Goal: Information Seeking & Learning: Learn about a topic

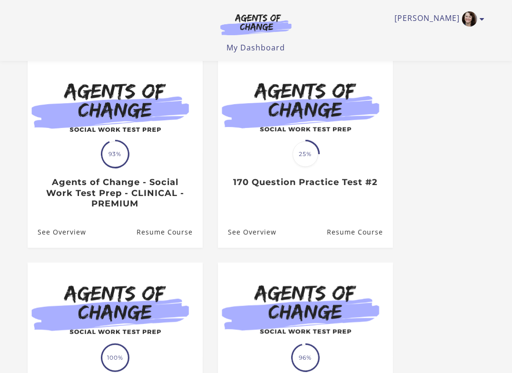
scroll to position [87, 0]
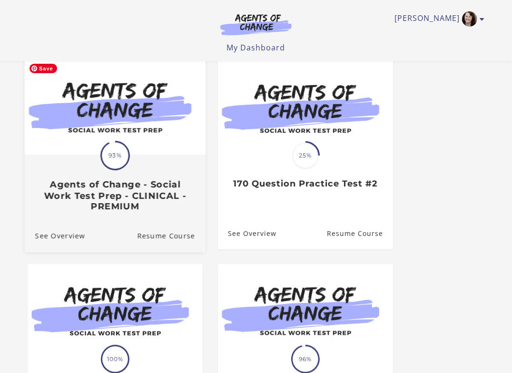
click at [143, 155] on img at bounding box center [115, 106] width 181 height 98
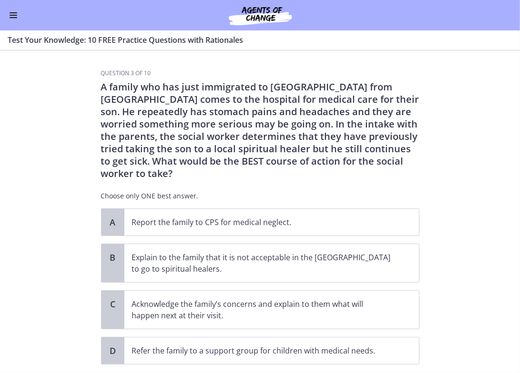
scroll to position [47, 0]
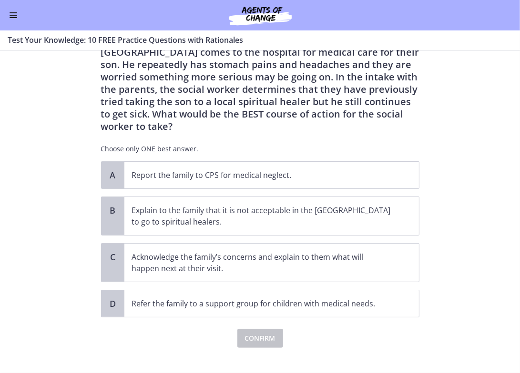
click at [11, 13] on button "Enable menu" at bounding box center [13, 15] width 11 height 11
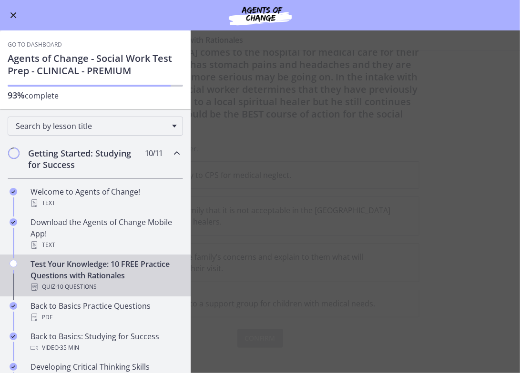
click at [276, 291] on main "Test Your Knowledge: 10 FREE Practice Questions with Rationales Enable fullscre…" at bounding box center [260, 201] width 520 height 343
click at [173, 153] on icon "Chapters" at bounding box center [176, 153] width 11 height 11
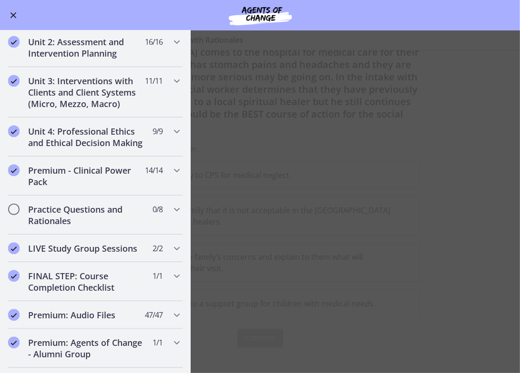
scroll to position [264, 0]
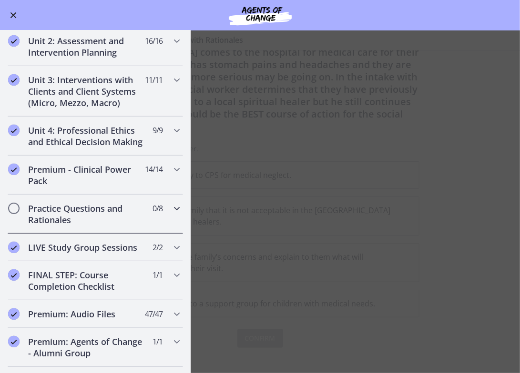
click at [92, 225] on h2 "Practice Questions and Rationales" at bounding box center [86, 214] width 116 height 23
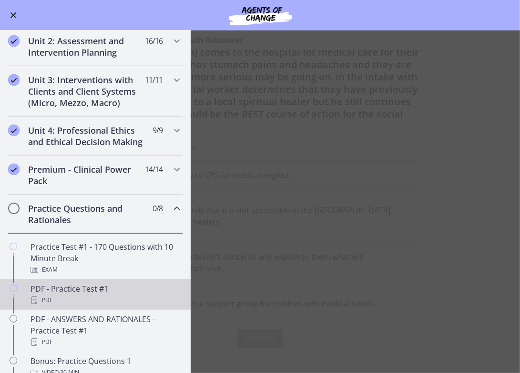
click at [71, 304] on div "PDF" at bounding box center [104, 300] width 149 height 11
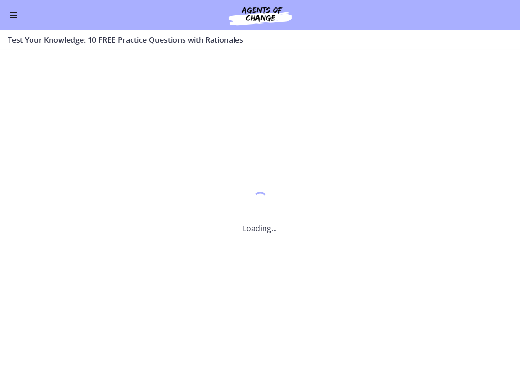
scroll to position [0, 0]
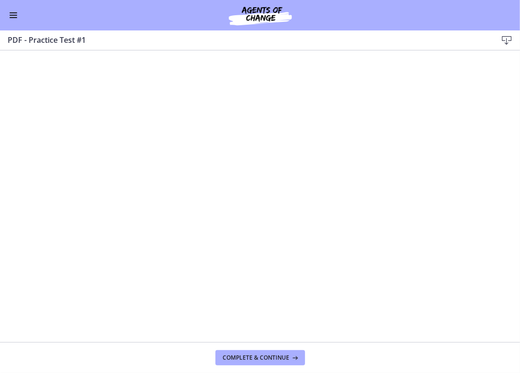
click at [11, 17] on span "Enable menu" at bounding box center [14, 17] width 8 height 1
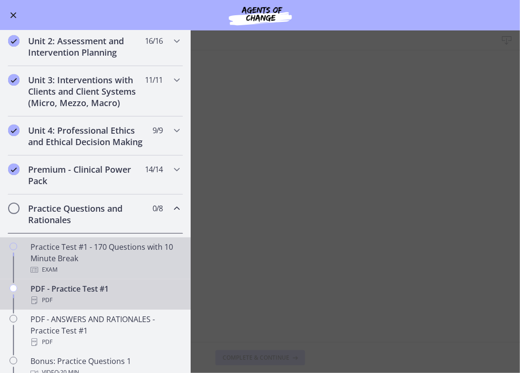
click at [55, 269] on div "Practice Test #1 - 170 Questions with 10 Minute Break Exam" at bounding box center [104, 258] width 149 height 34
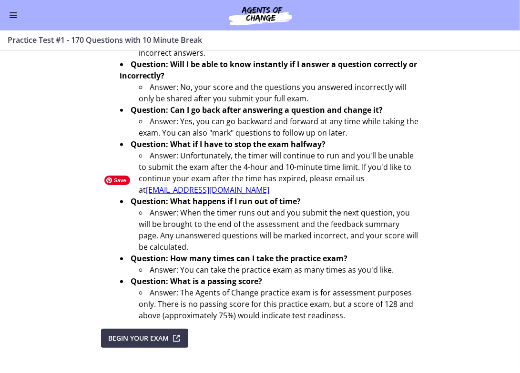
scroll to position [318, 0]
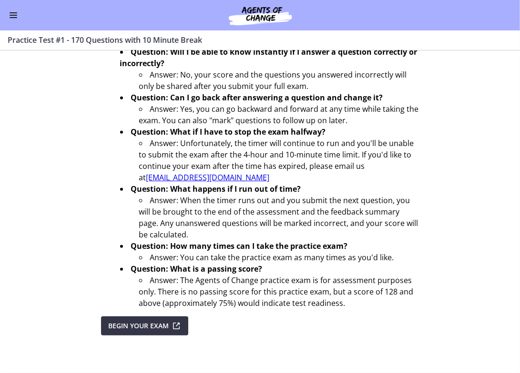
click at [128, 328] on span "Begin Your Exam" at bounding box center [139, 326] width 60 height 11
